Goal: Task Accomplishment & Management: Use online tool/utility

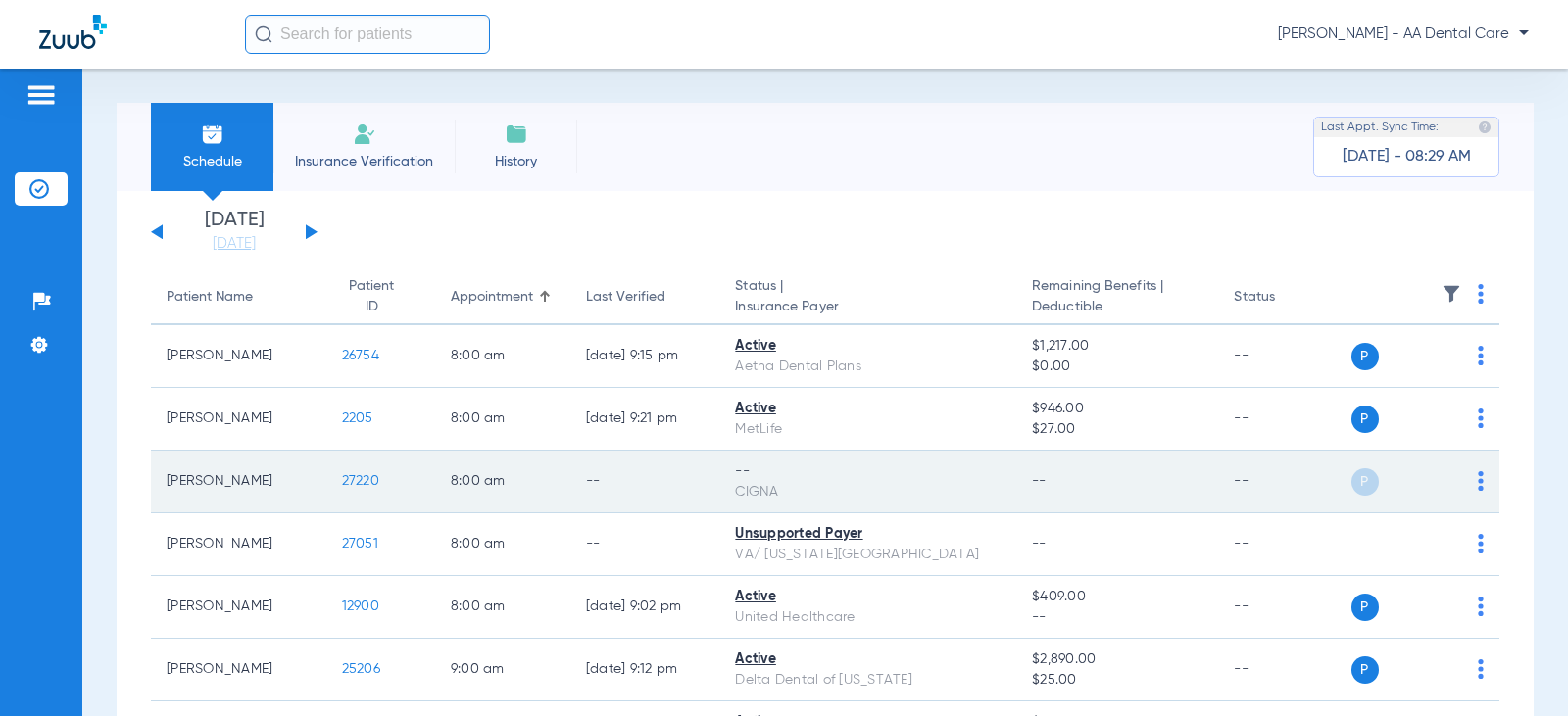
click at [1478, 488] on img at bounding box center [1481, 481] width 6 height 20
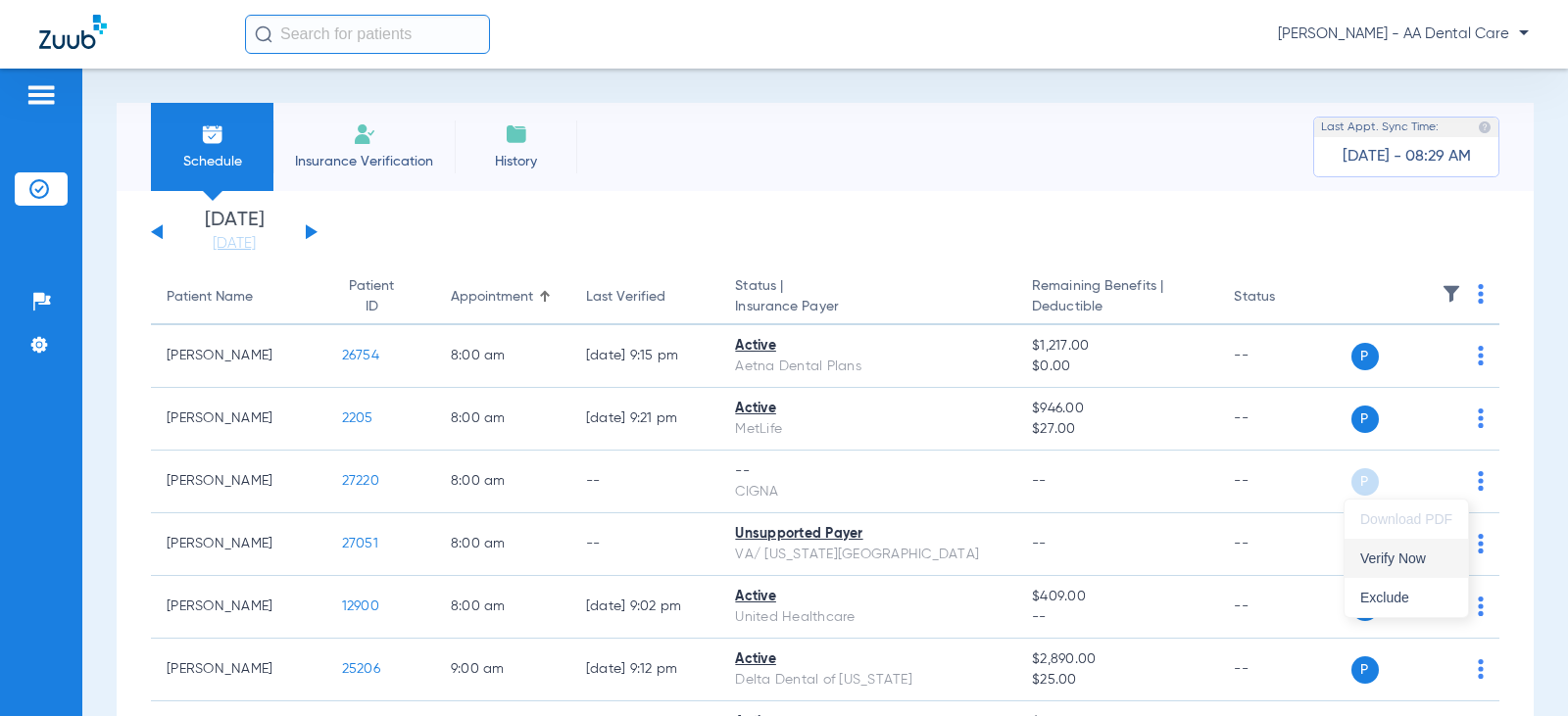
click at [1420, 562] on span "Verify Now" at bounding box center [1407, 559] width 92 height 14
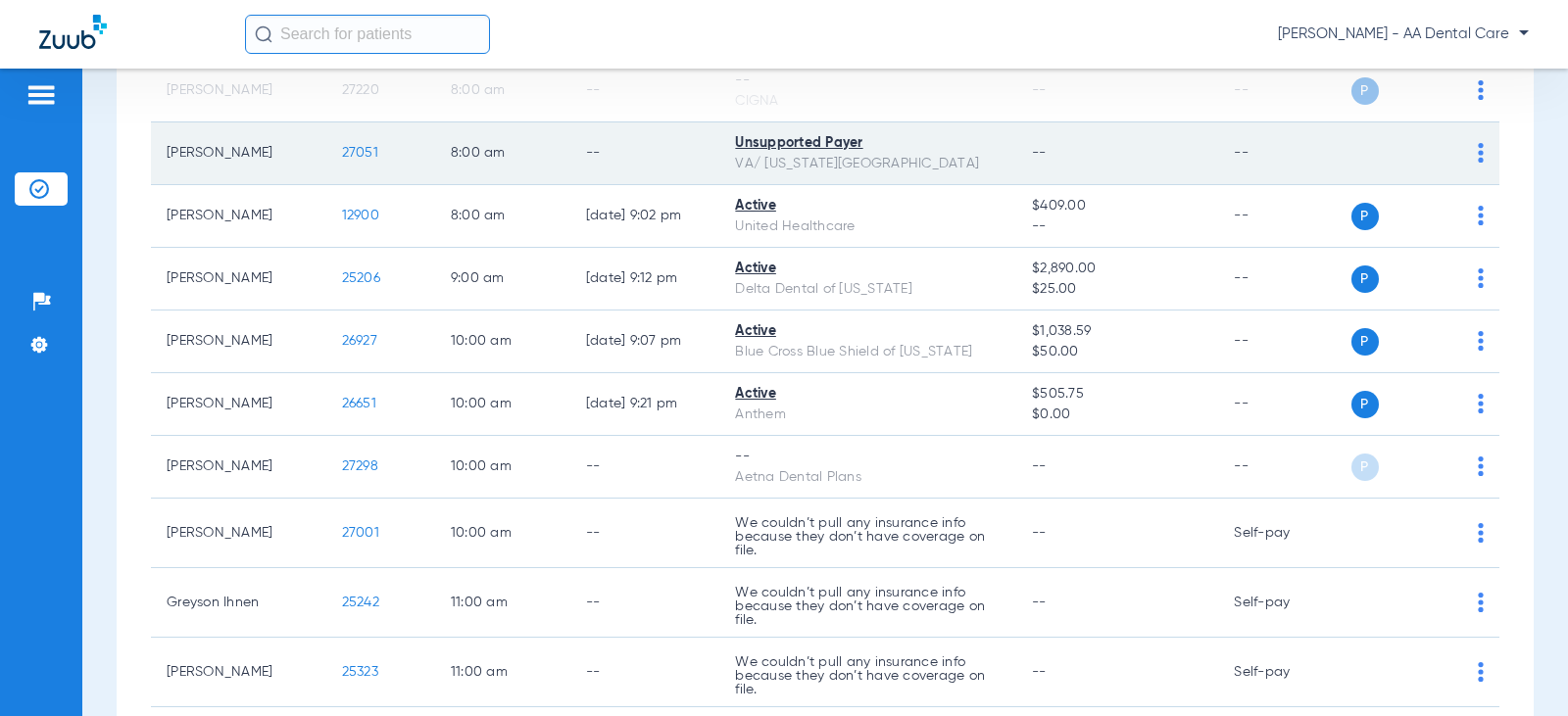
scroll to position [392, 0]
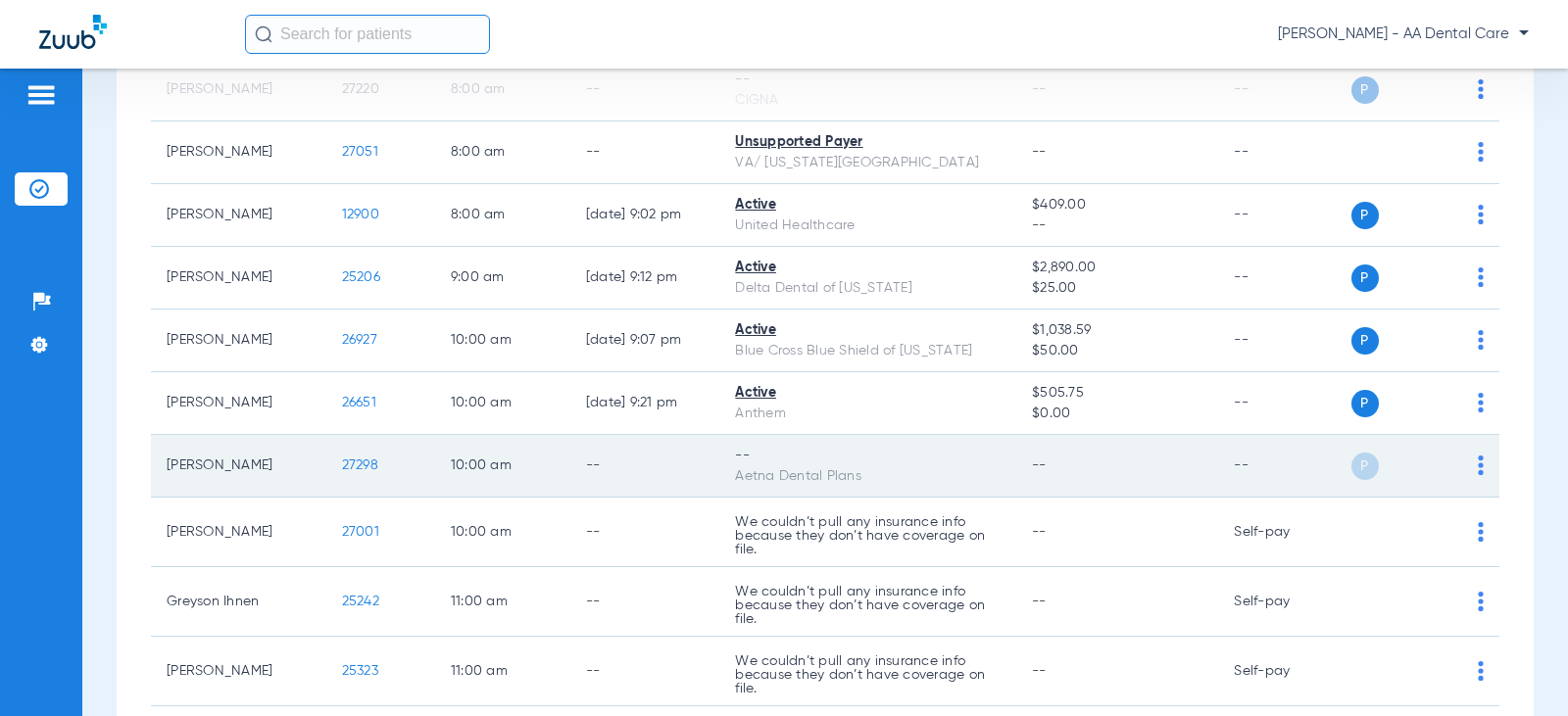
click at [1478, 463] on img at bounding box center [1481, 466] width 6 height 20
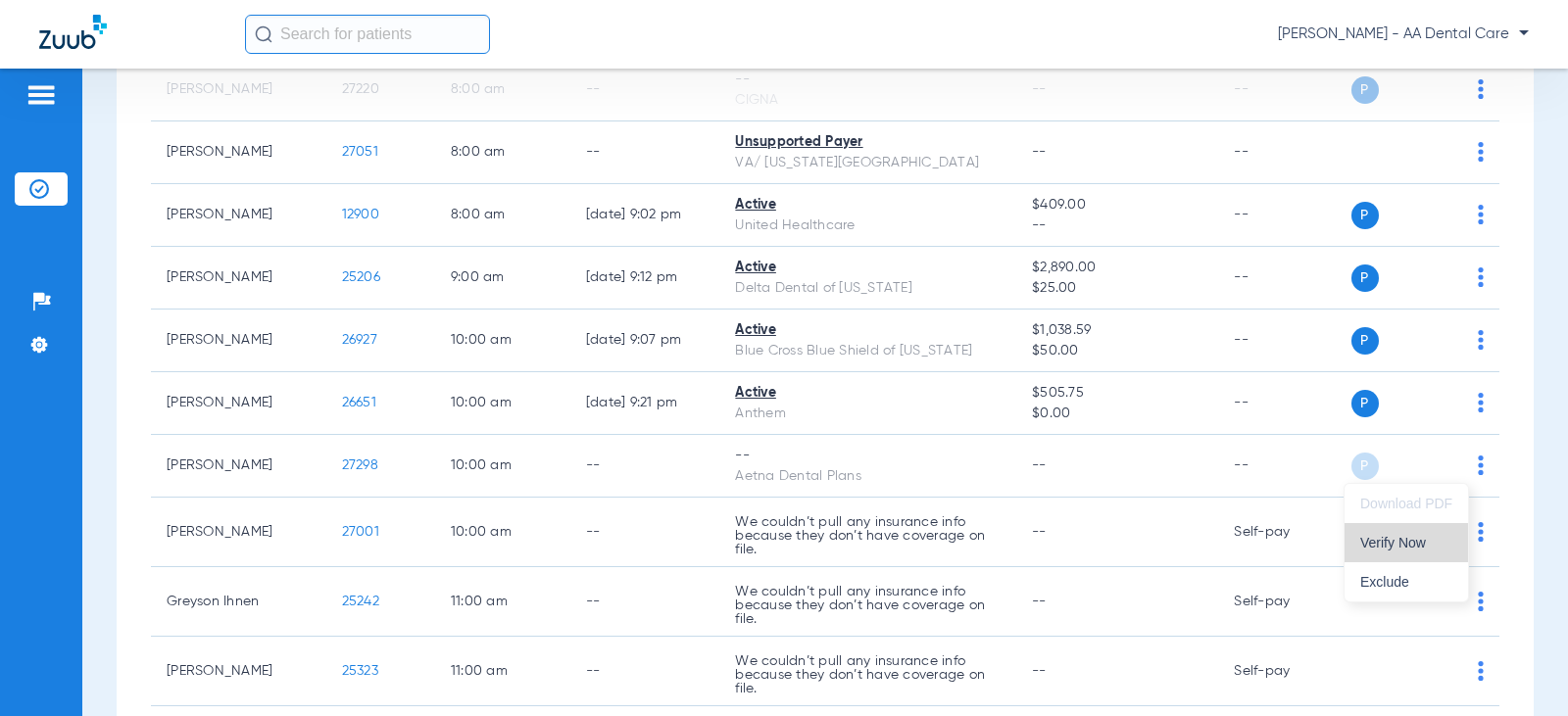
click at [1406, 544] on span "Verify Now" at bounding box center [1407, 543] width 92 height 14
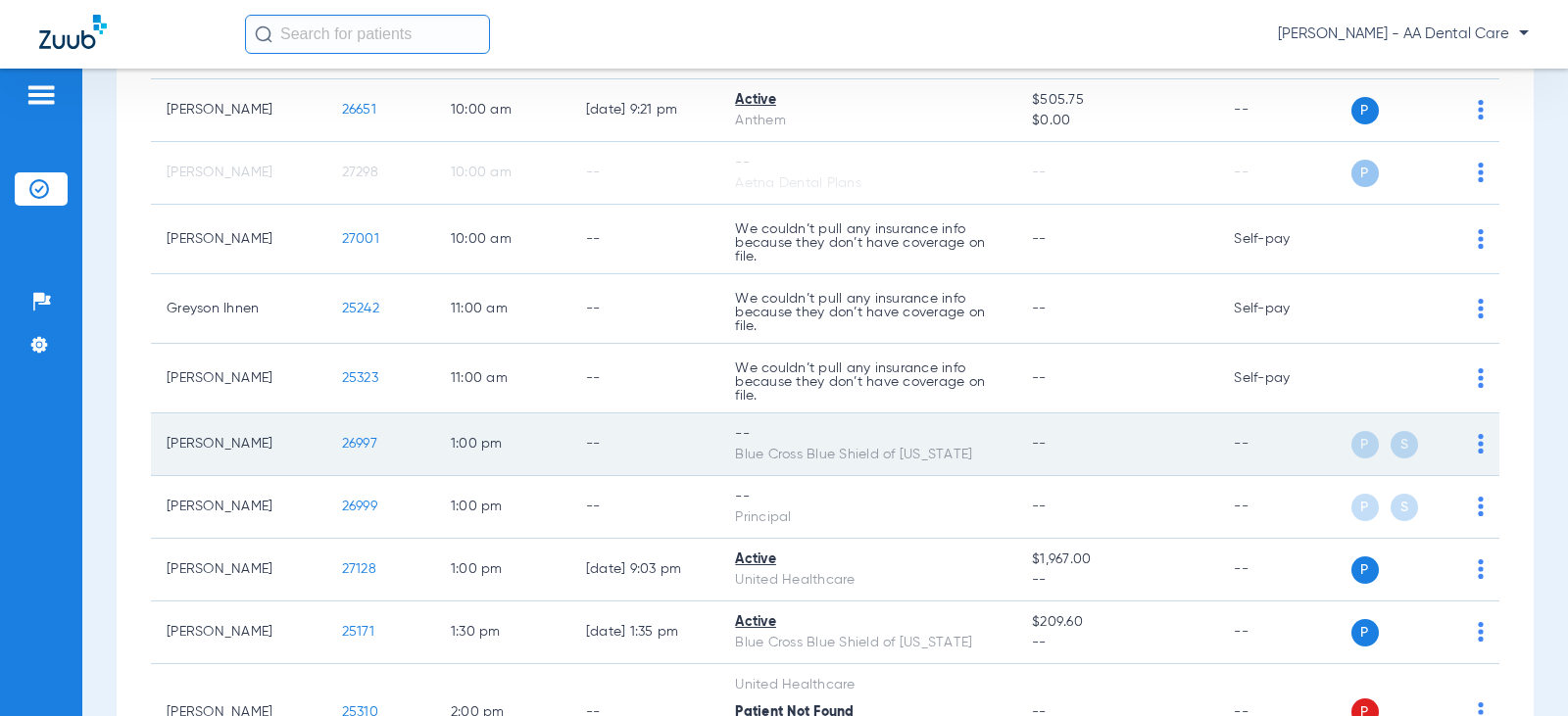
scroll to position [686, 0]
click at [1478, 445] on img at bounding box center [1481, 443] width 6 height 20
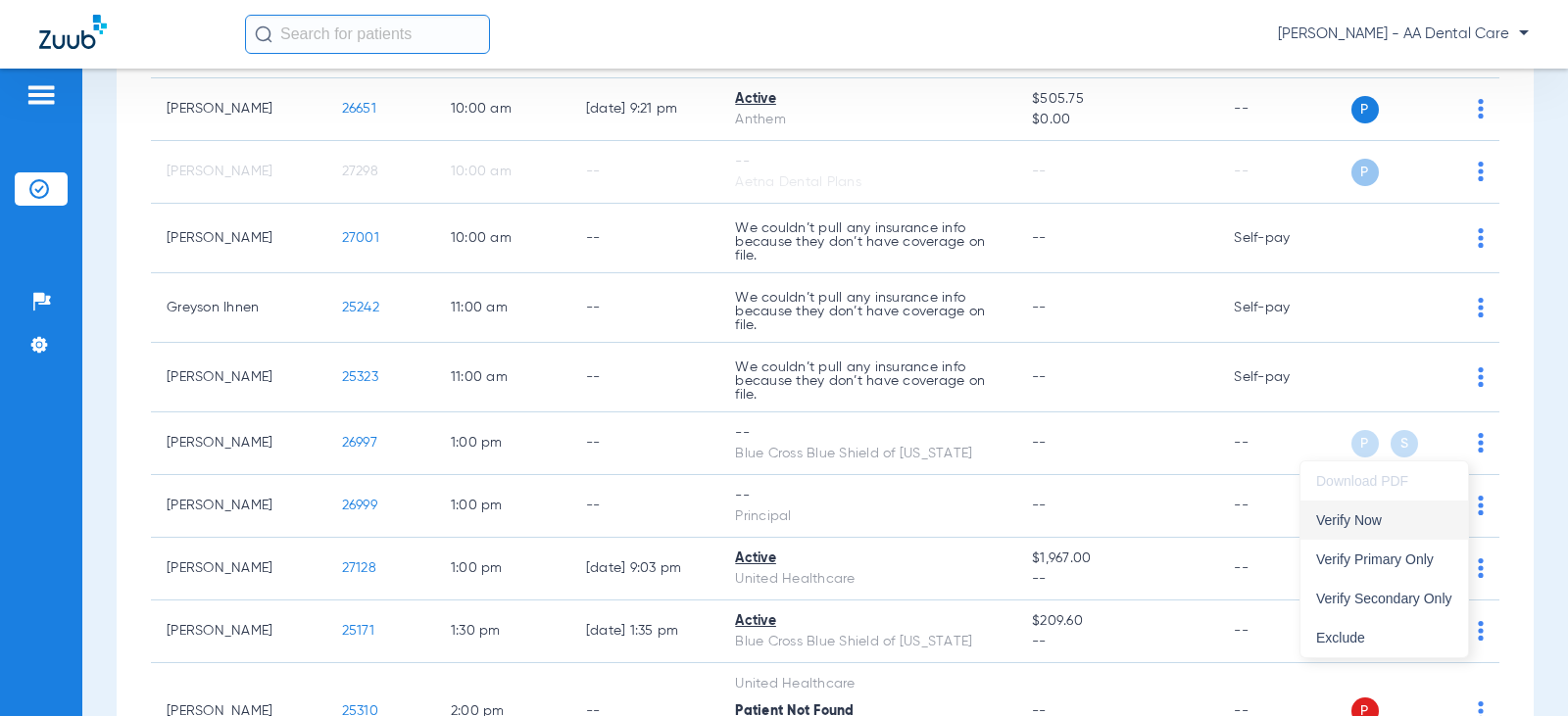
click at [1405, 525] on span "Verify Now" at bounding box center [1384, 521] width 137 height 14
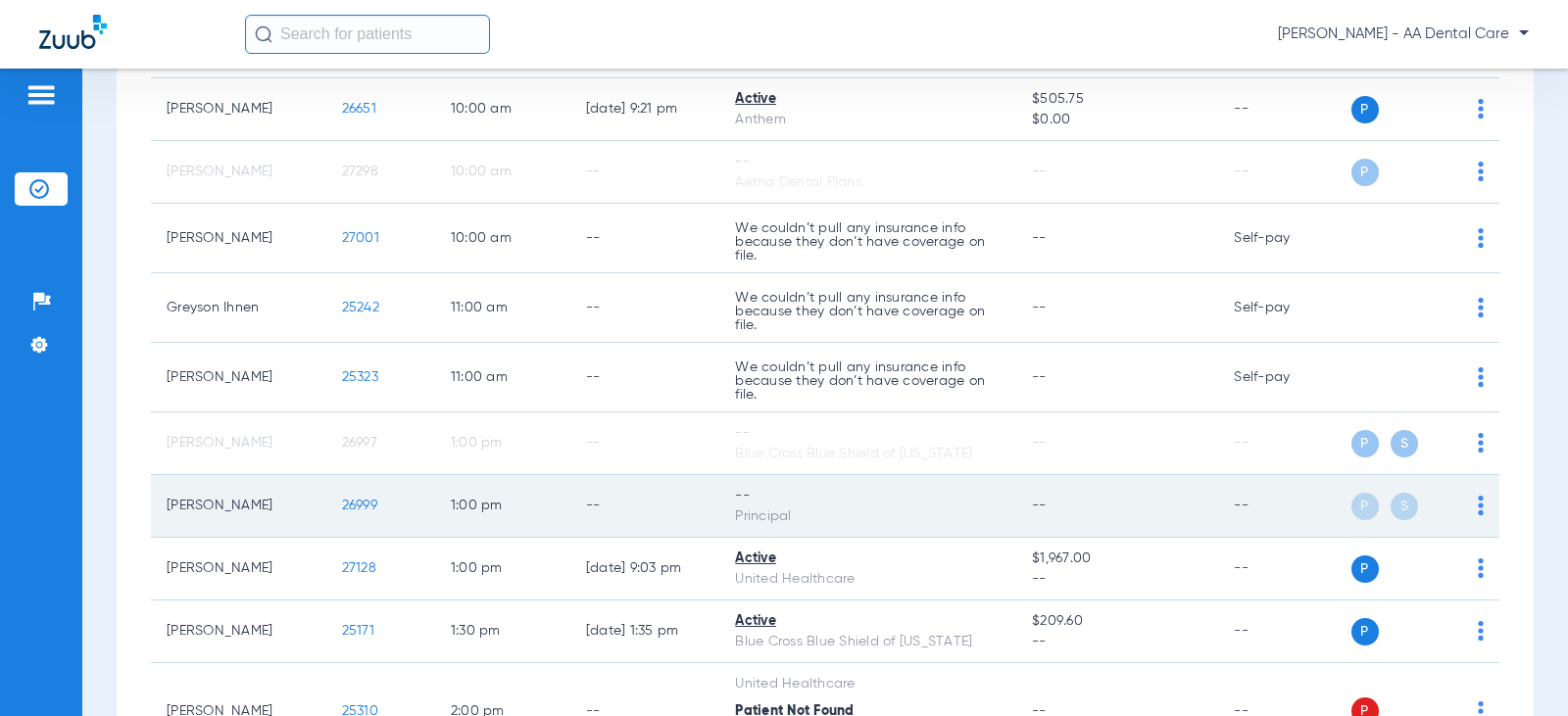
click at [1462, 507] on div "P S" at bounding box center [1419, 507] width 134 height 28
click at [1478, 504] on img at bounding box center [1481, 506] width 6 height 20
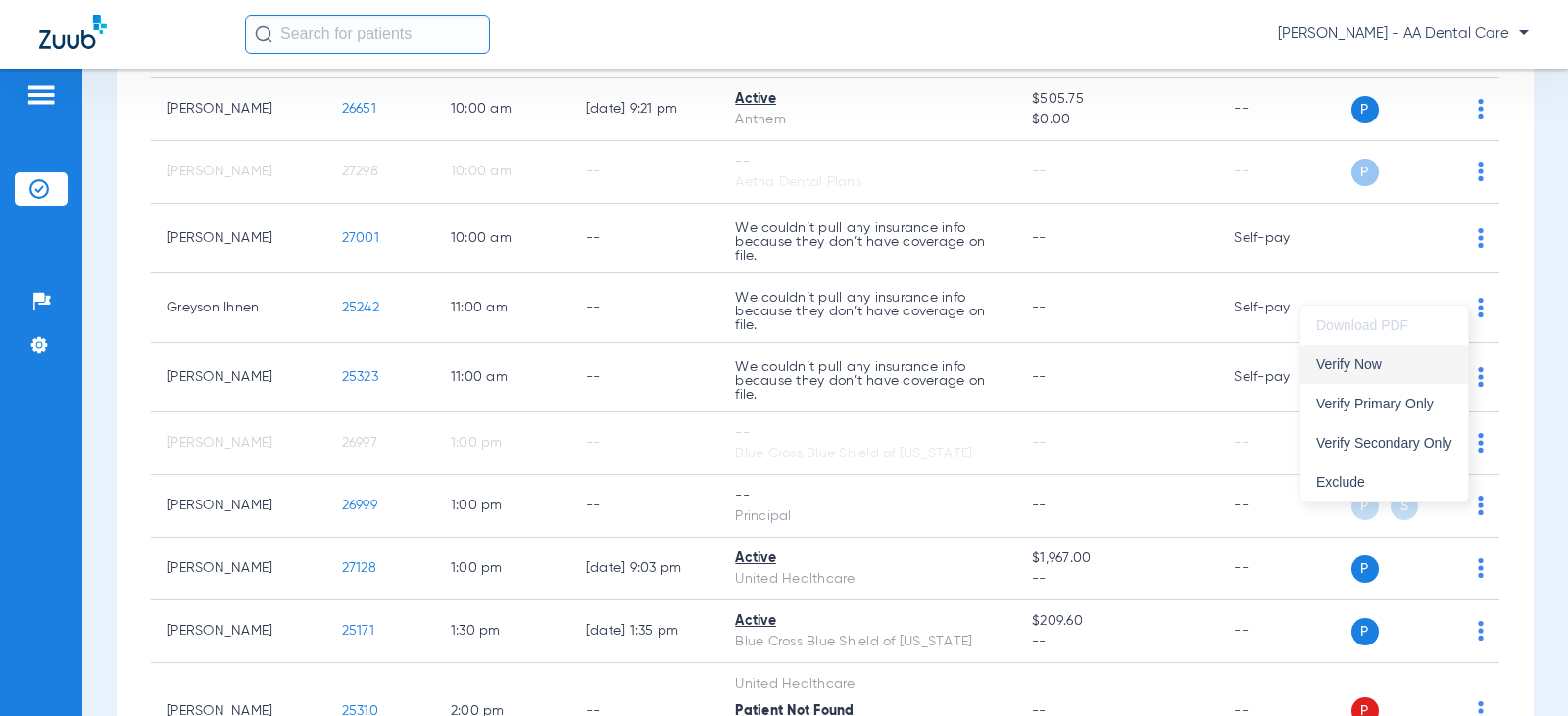
click at [1398, 373] on button "Verify Now" at bounding box center [1384, 364] width 168 height 39
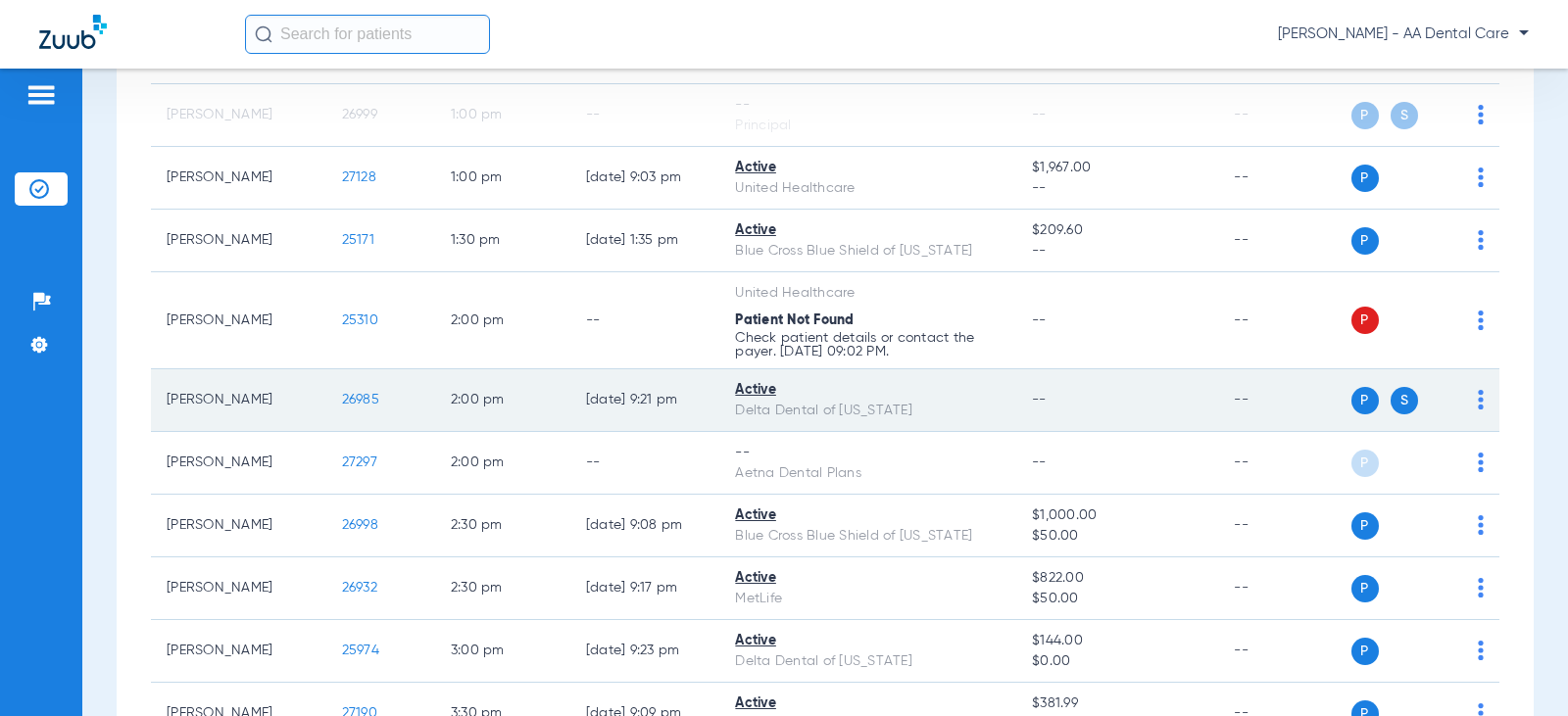
scroll to position [1077, 0]
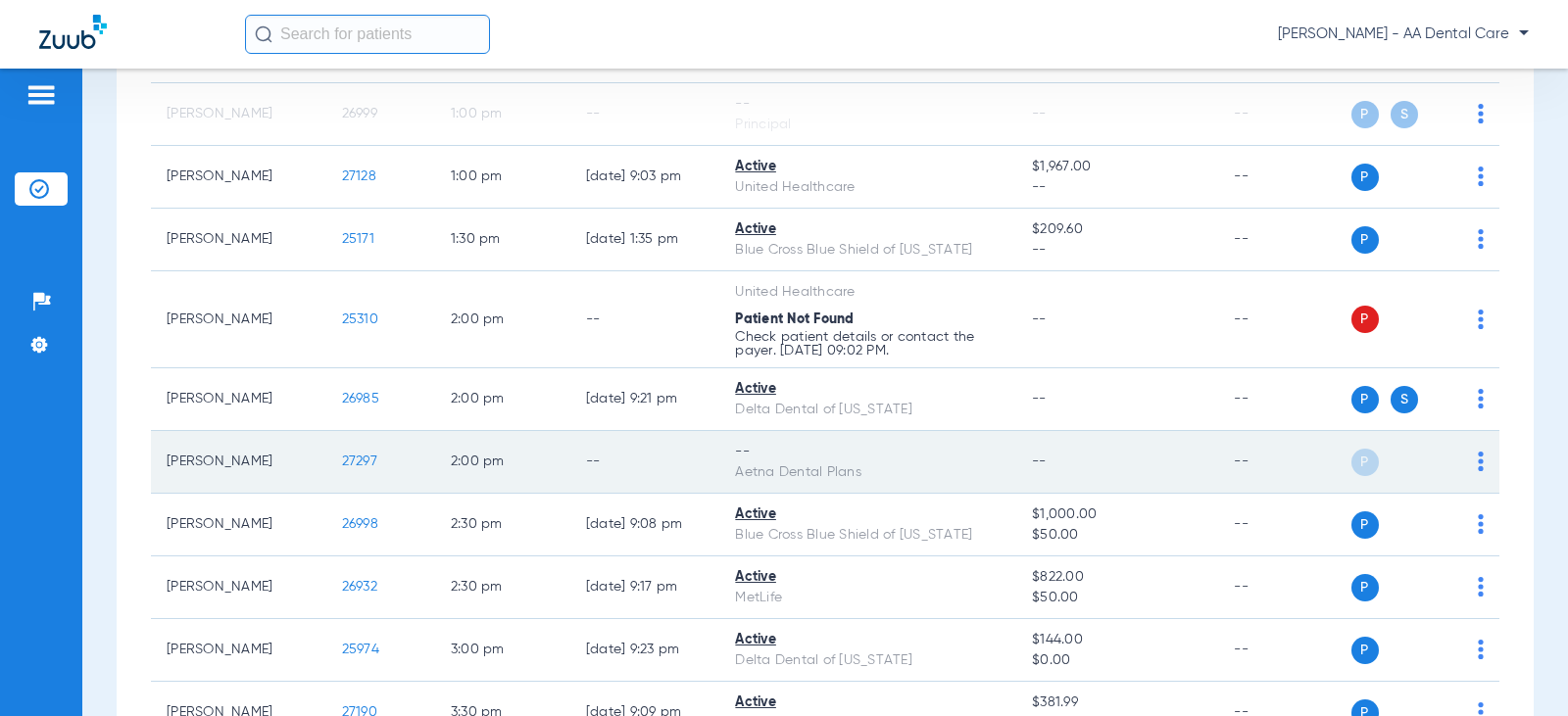
click at [1461, 465] on div "P S" at bounding box center [1419, 463] width 134 height 28
click at [1478, 462] on img at bounding box center [1481, 462] width 6 height 20
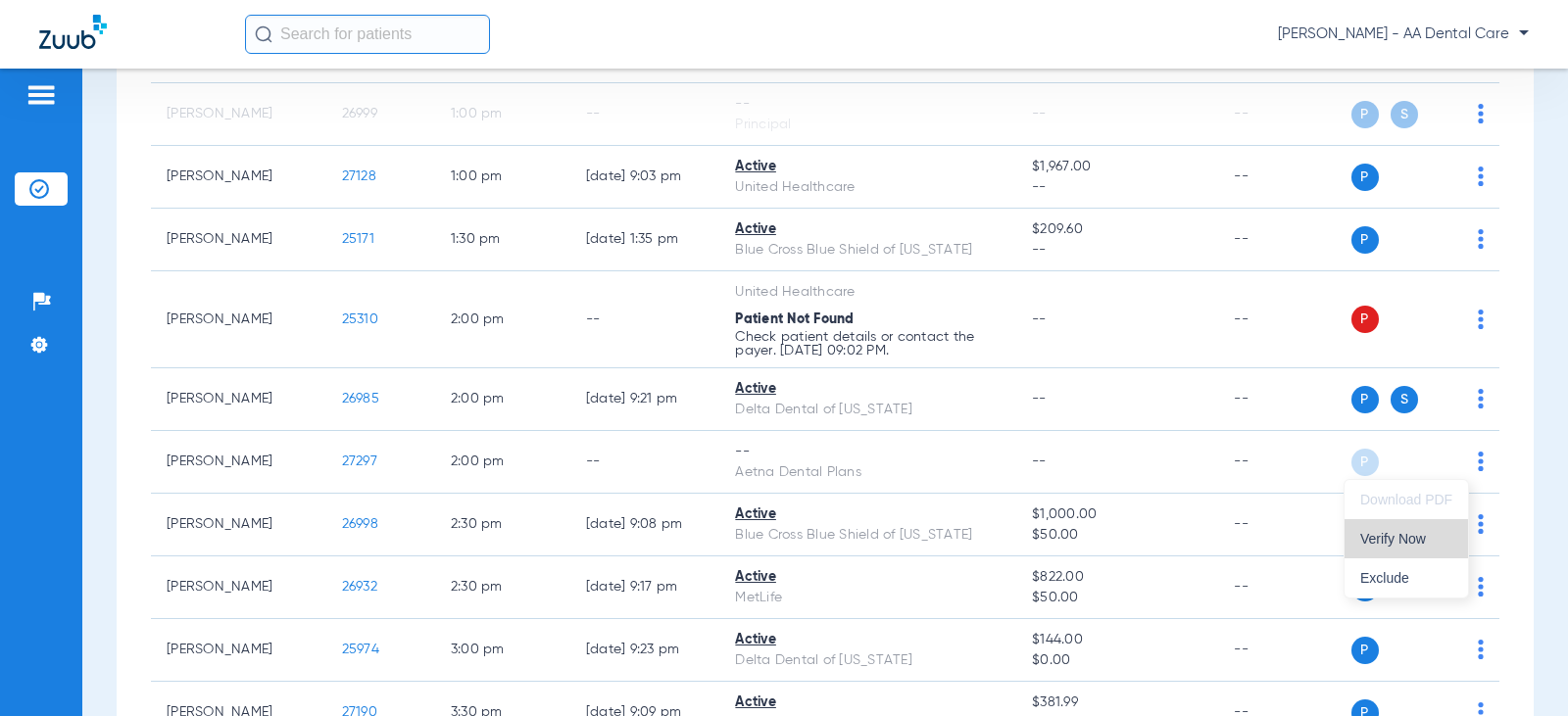
click at [1421, 543] on span "Verify Now" at bounding box center [1407, 539] width 92 height 14
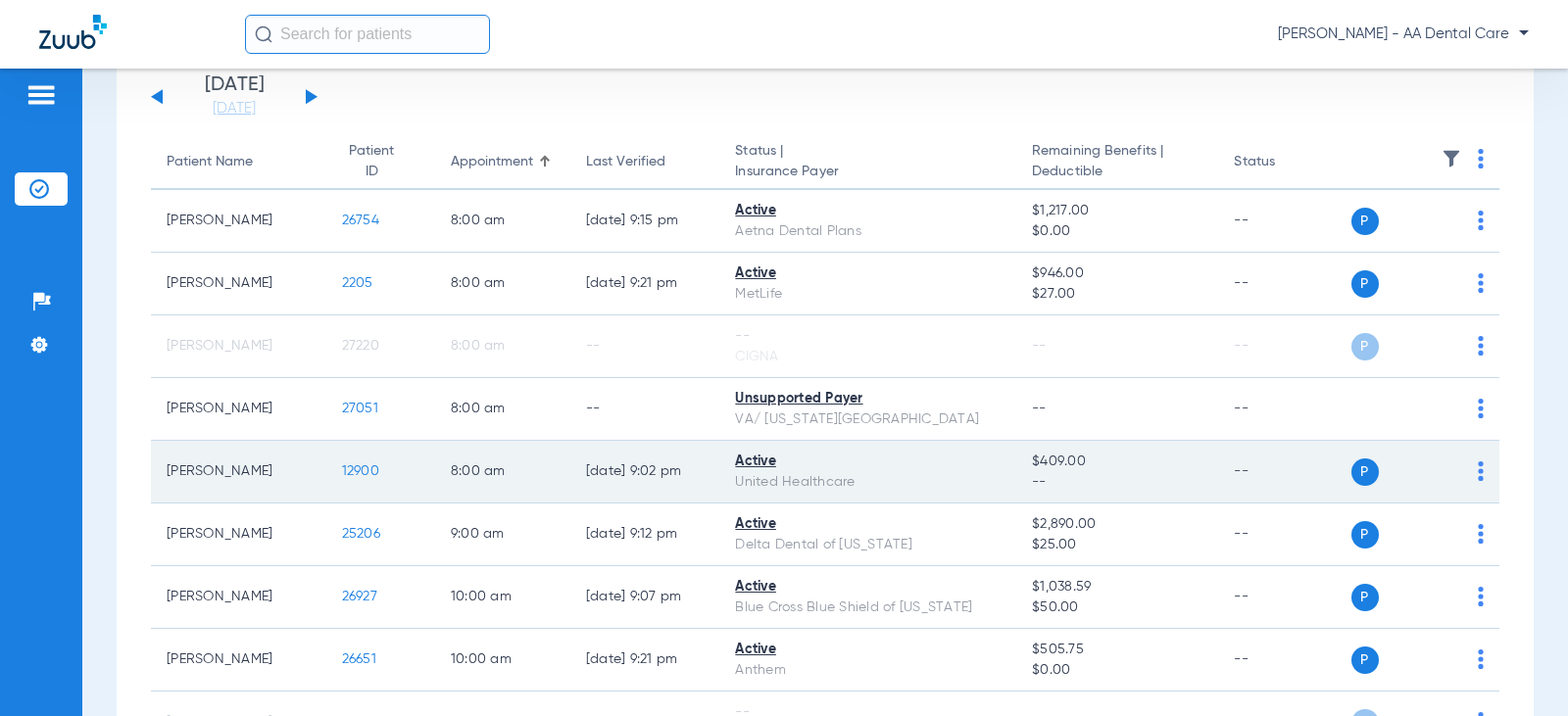
scroll to position [0, 0]
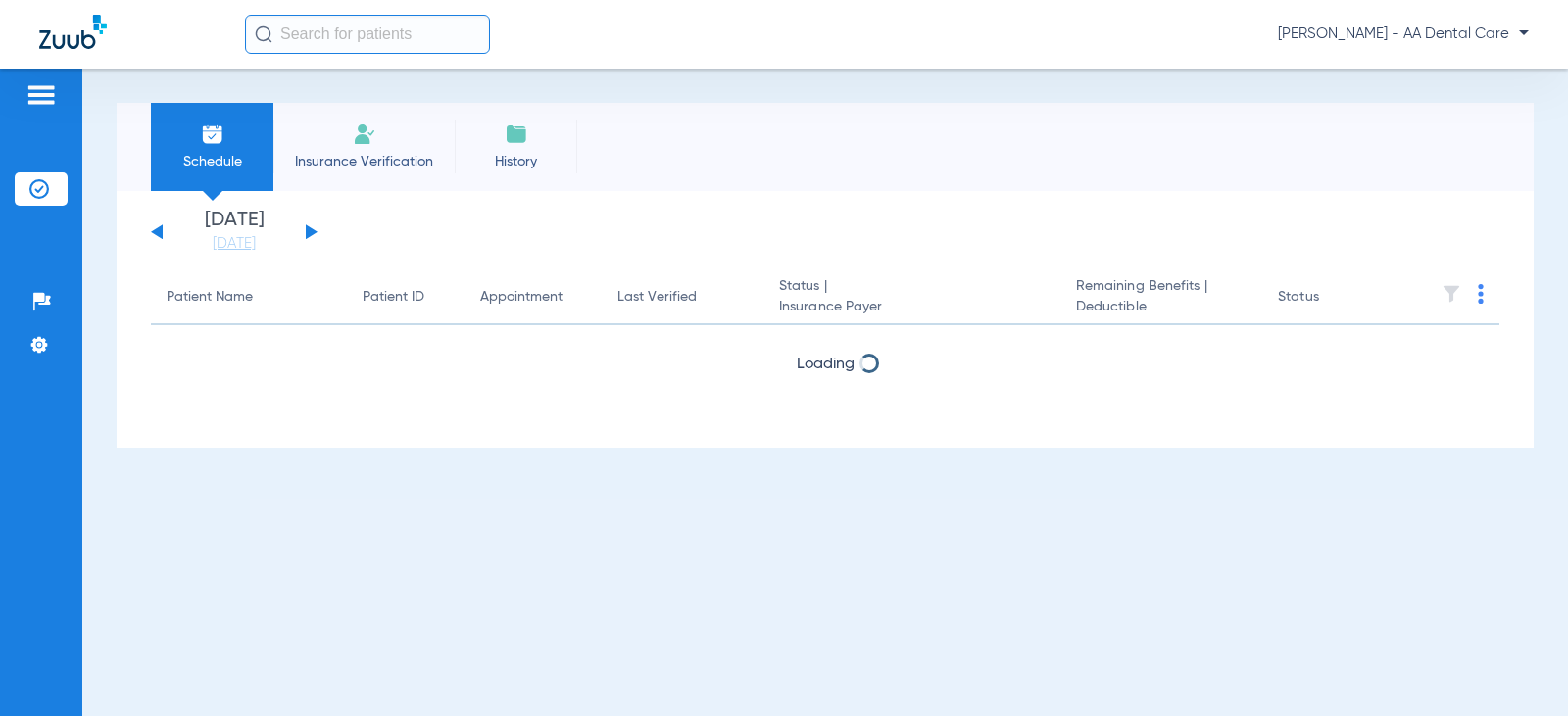
click at [312, 231] on button at bounding box center [311, 231] width 12 height 15
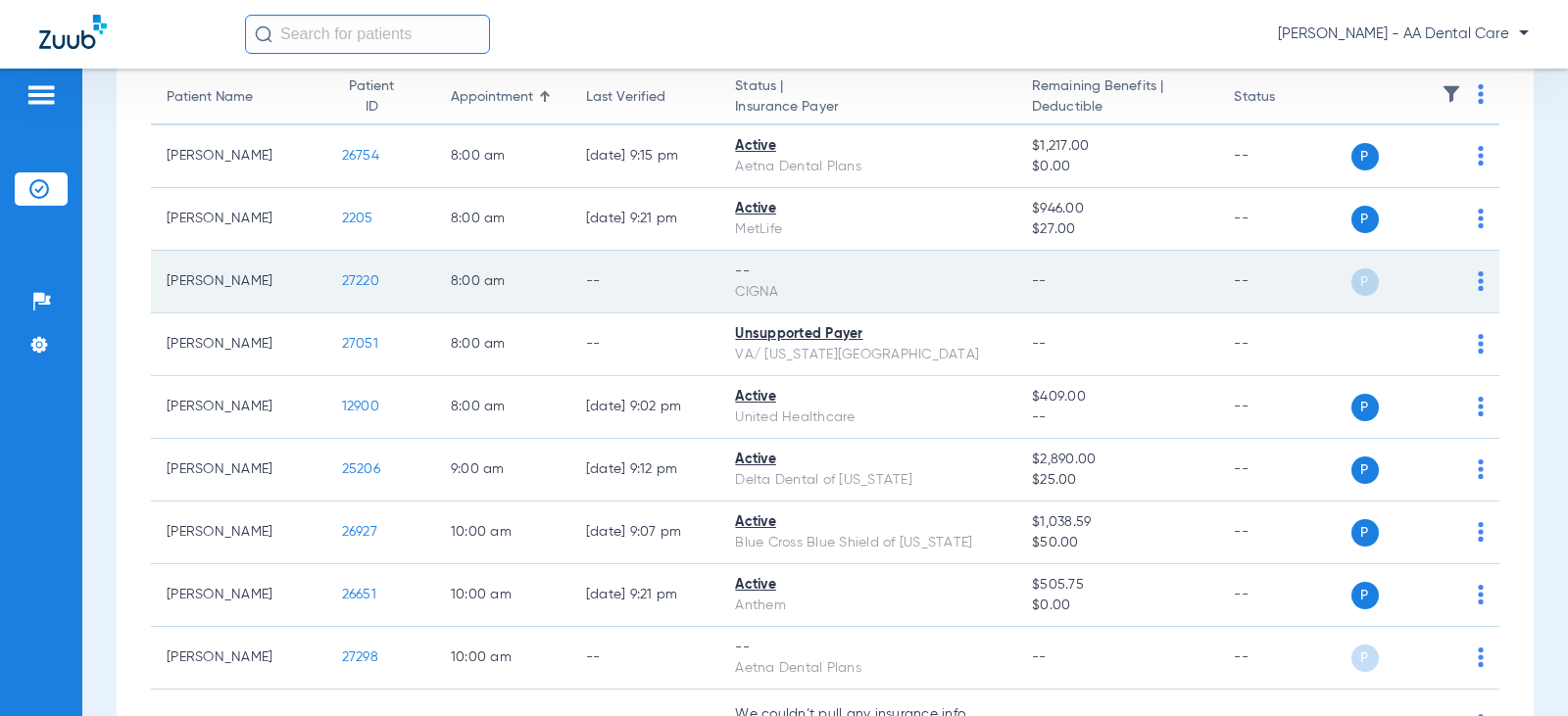
scroll to position [196, 0]
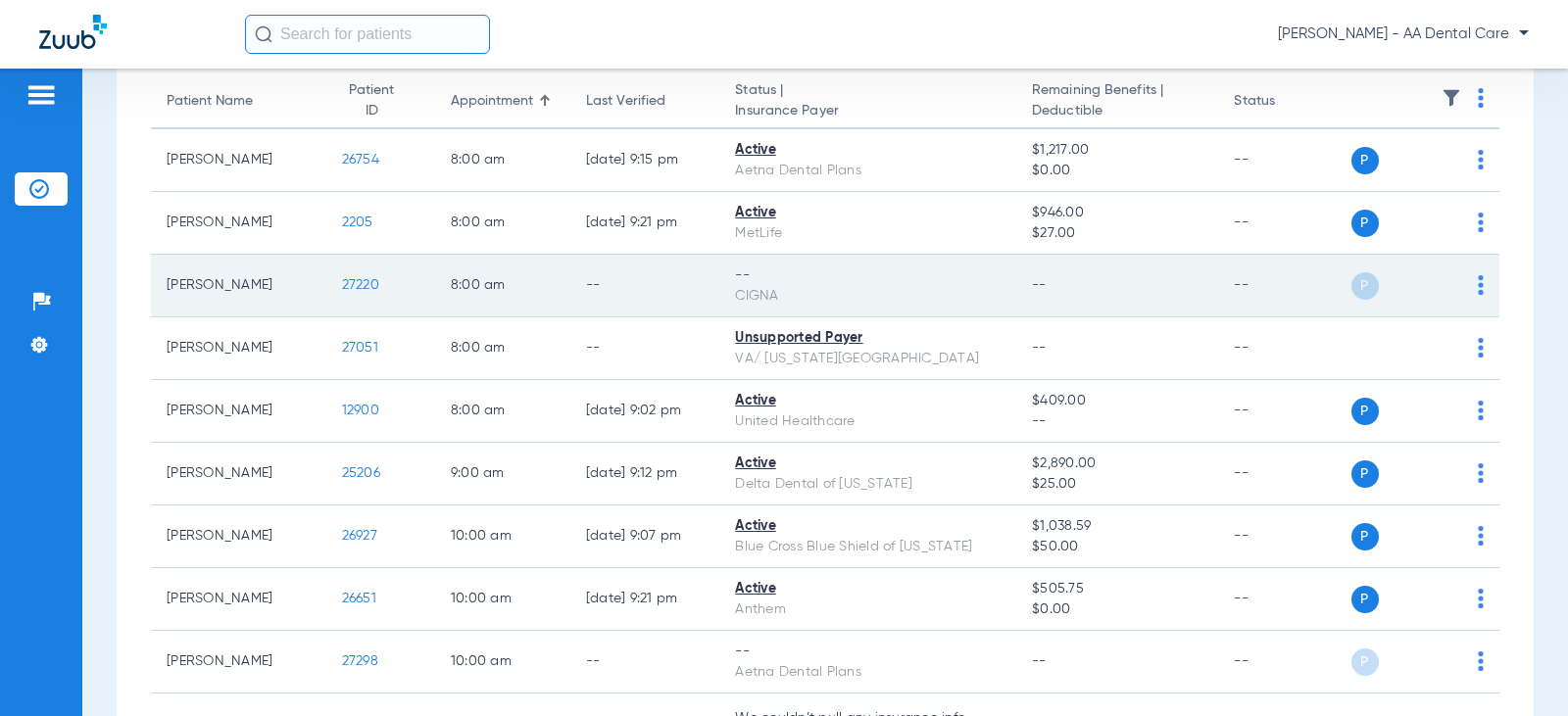
click at [1478, 279] on img at bounding box center [1481, 285] width 6 height 20
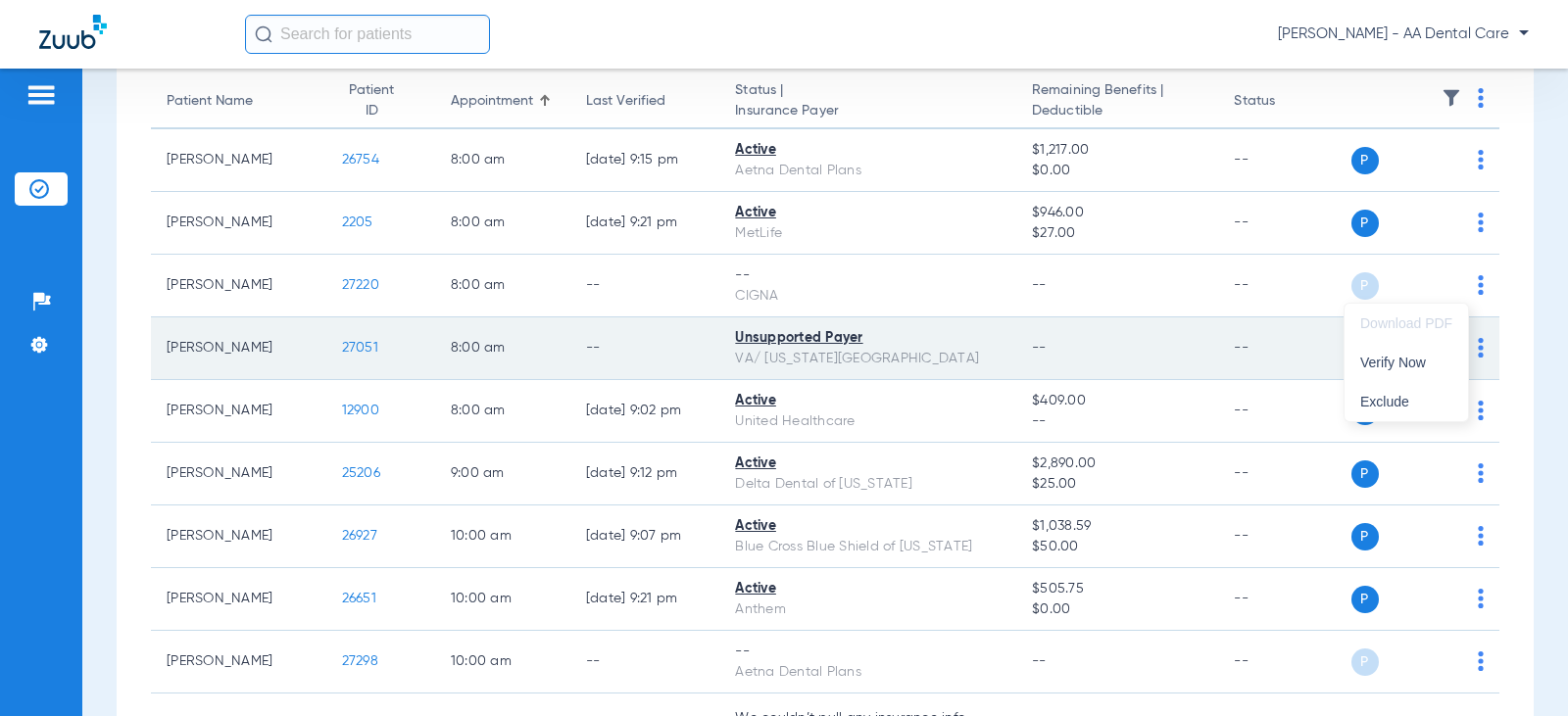
click at [1408, 367] on span "Verify Now" at bounding box center [1407, 362] width 92 height 14
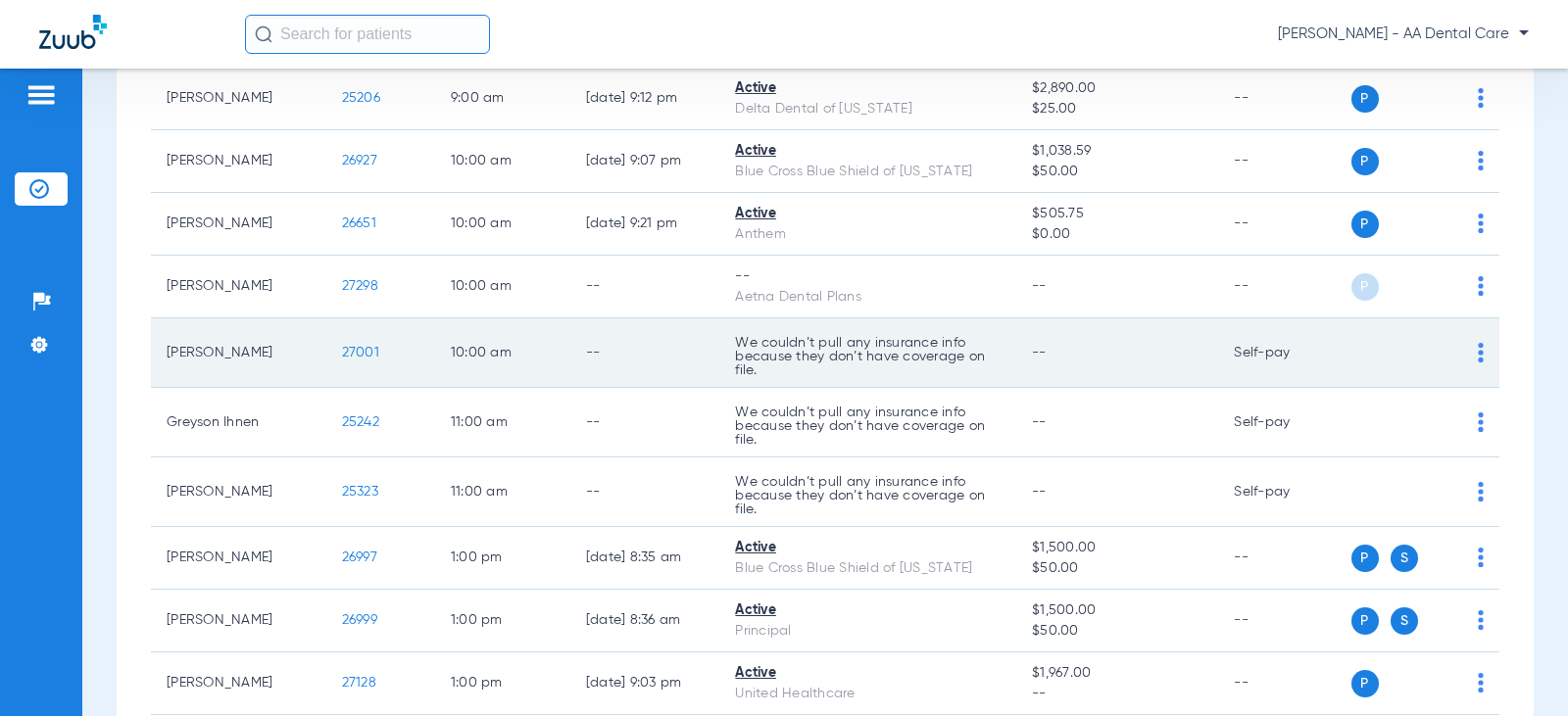
scroll to position [588, 0]
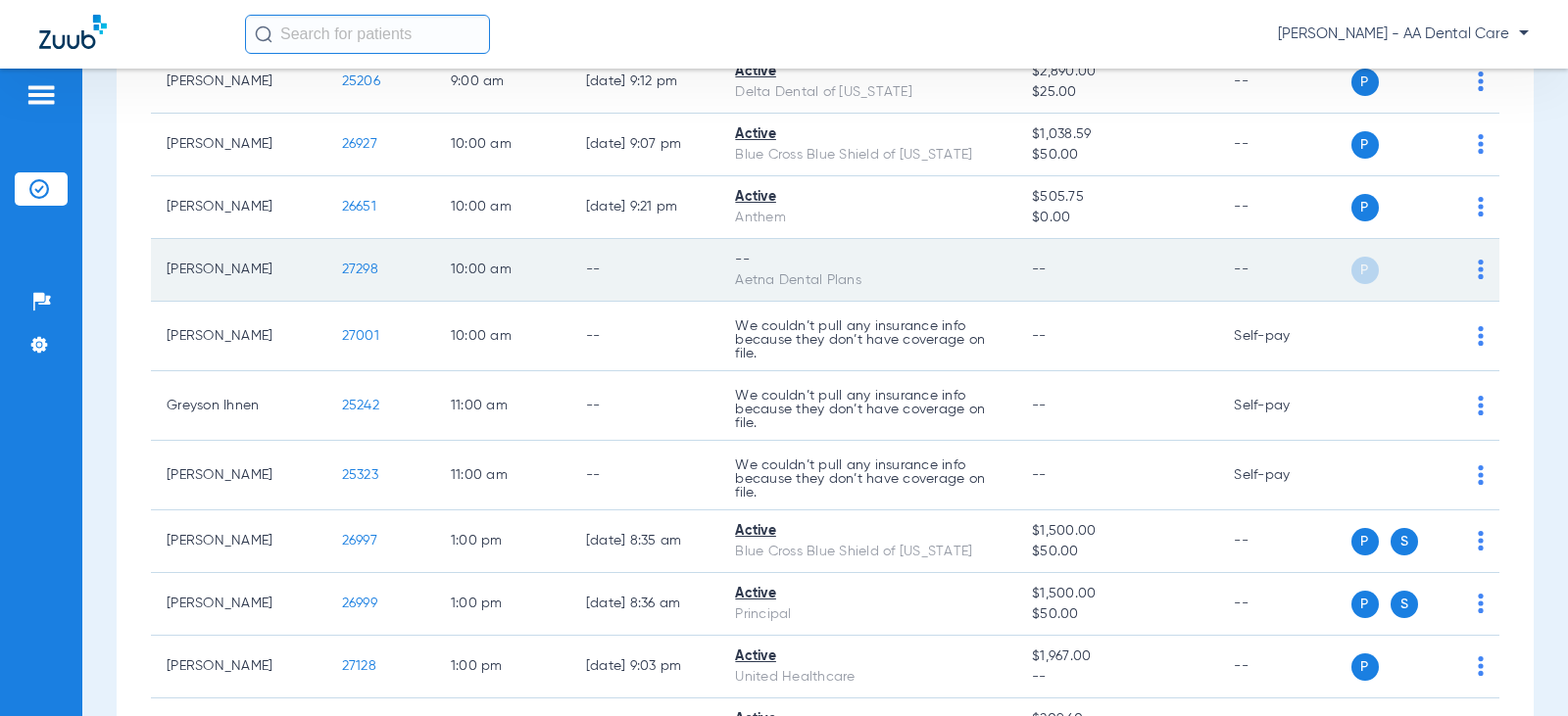
click at [1478, 269] on img at bounding box center [1481, 269] width 6 height 20
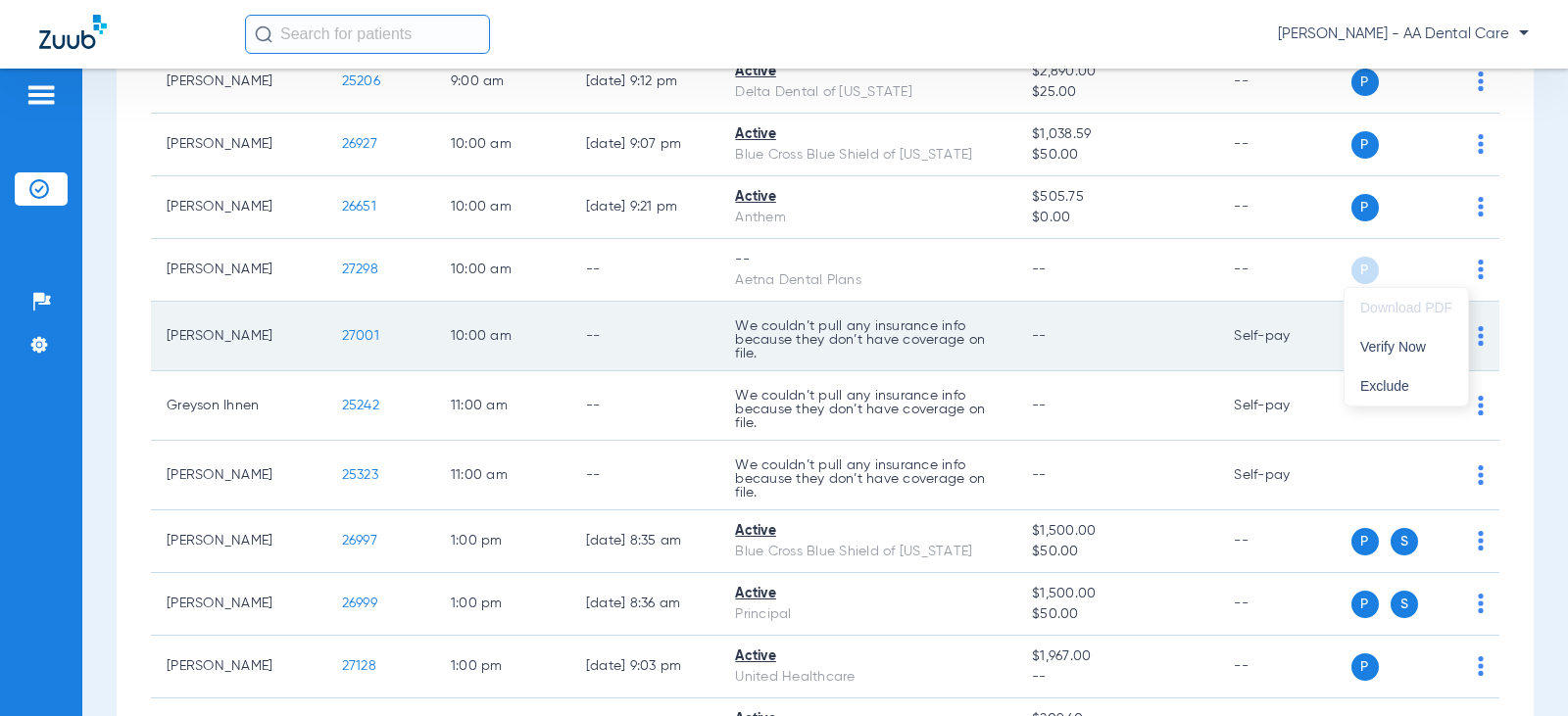
click at [1397, 348] on span "Verify Now" at bounding box center [1407, 347] width 92 height 14
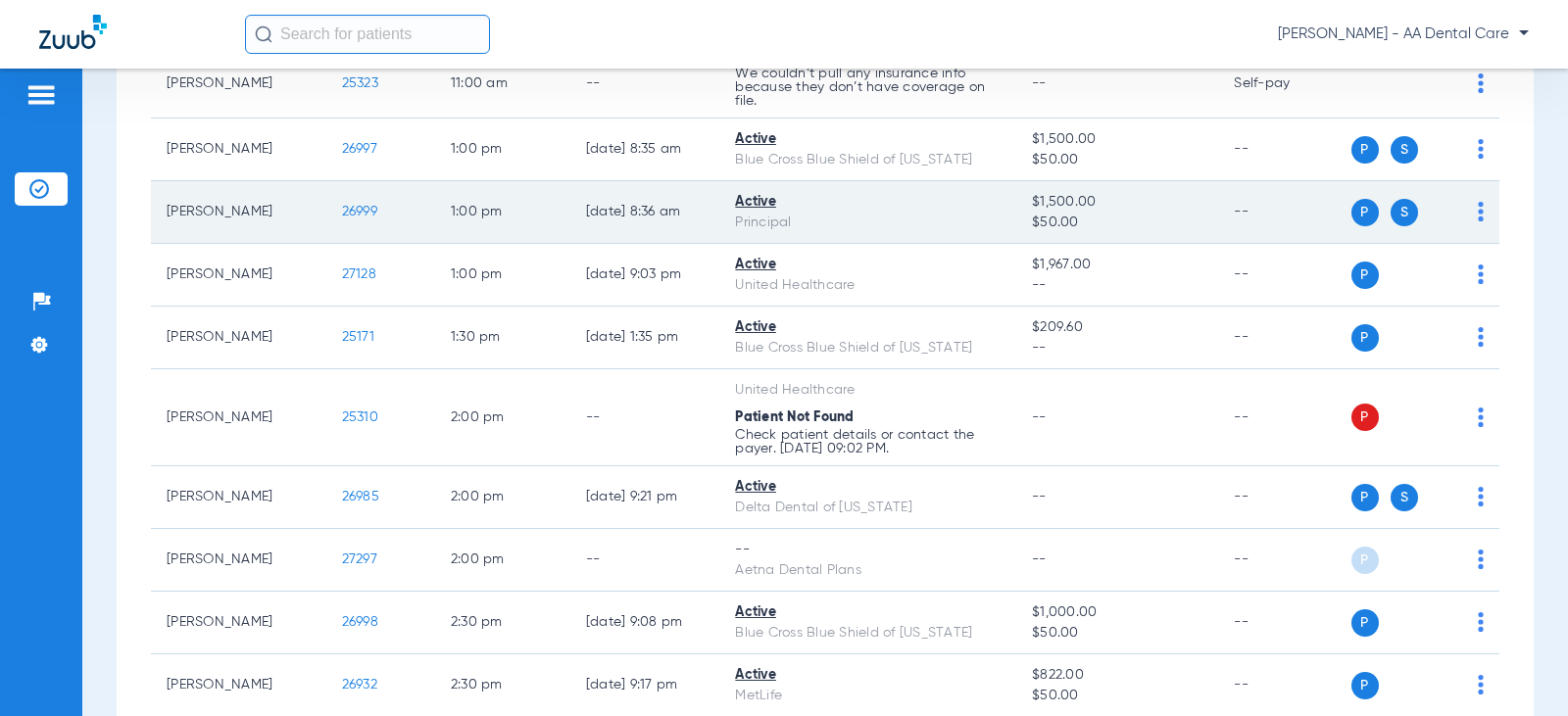
scroll to position [1077, 0]
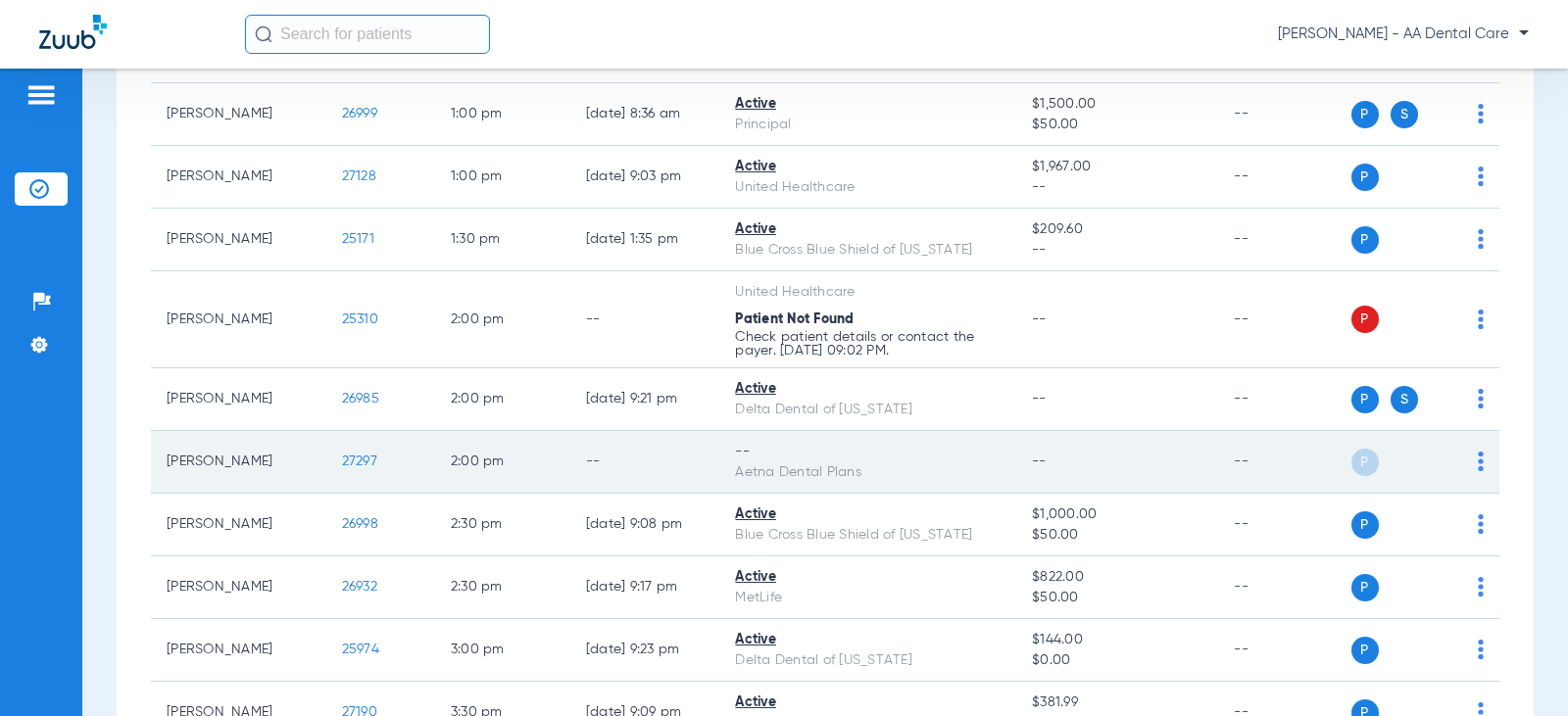
click at [1462, 457] on div "P S" at bounding box center [1419, 463] width 134 height 28
click at [1478, 458] on img at bounding box center [1481, 462] width 6 height 20
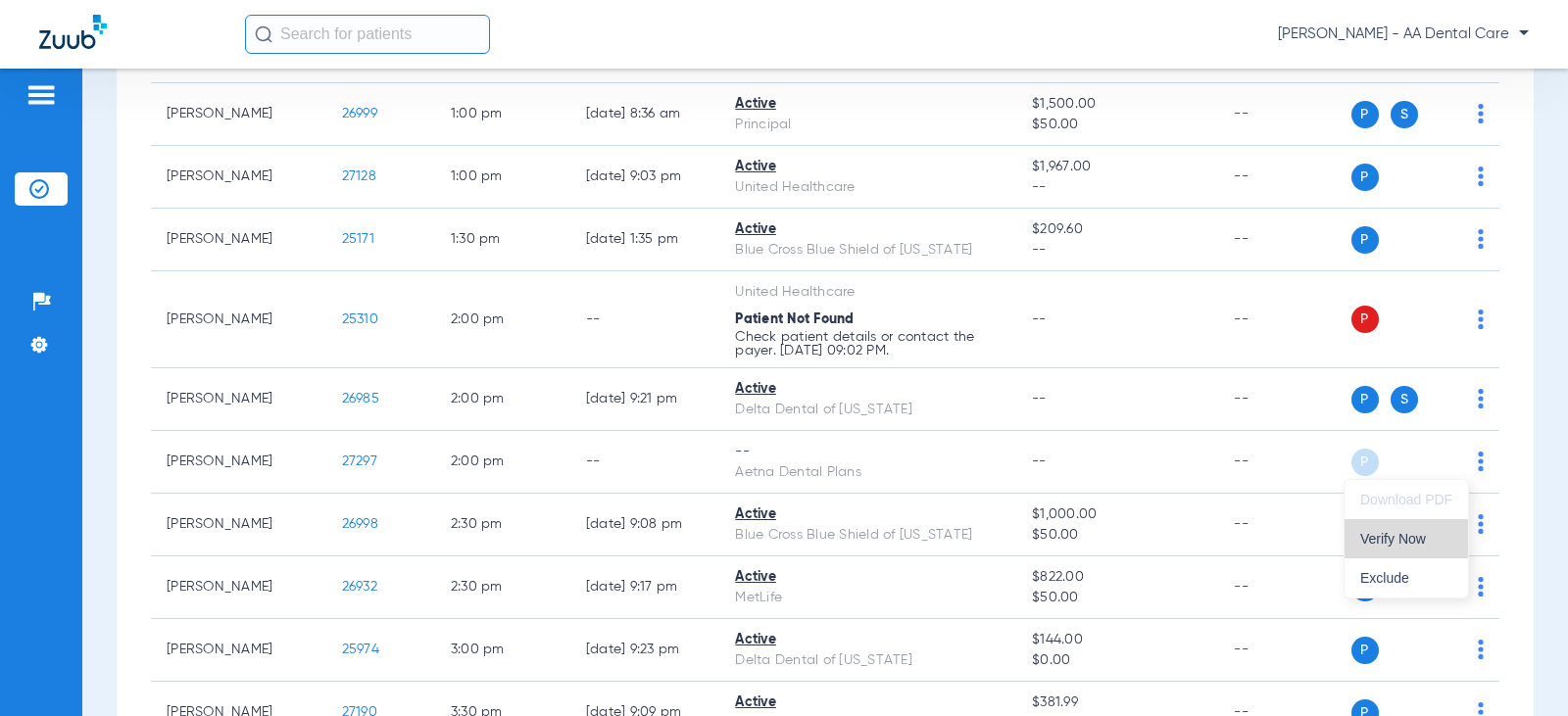
click at [1407, 546] on span "Verify Now" at bounding box center [1407, 539] width 92 height 14
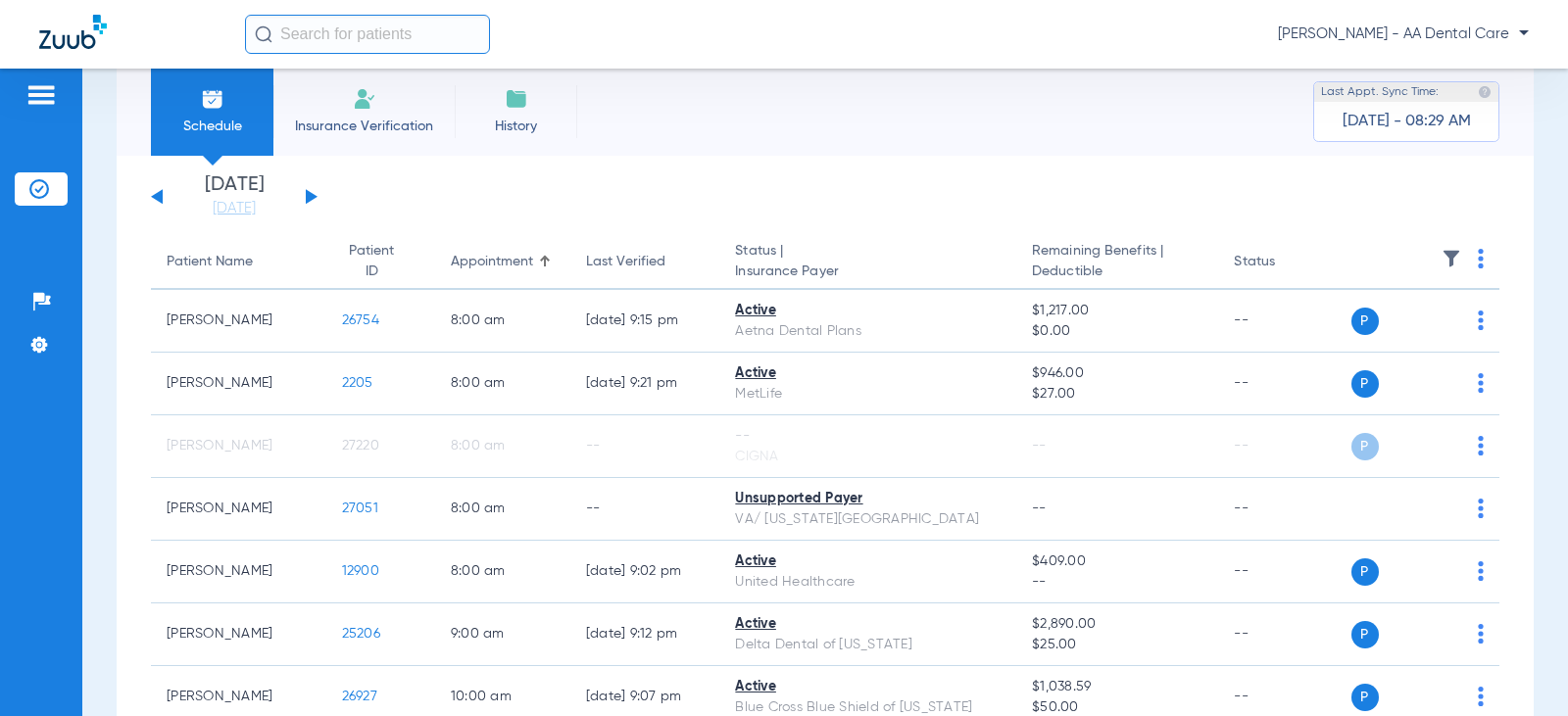
scroll to position [0, 0]
